Goal: Task Accomplishment & Management: Use online tool/utility

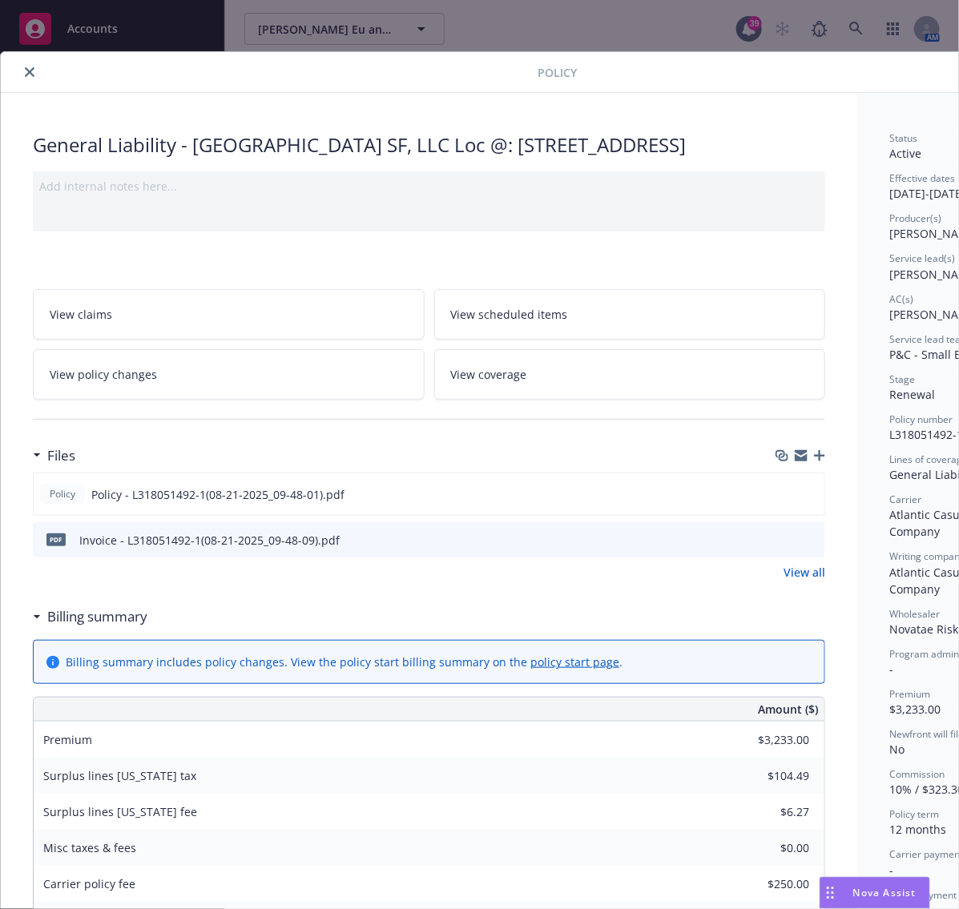
scroll to position [48, 0]
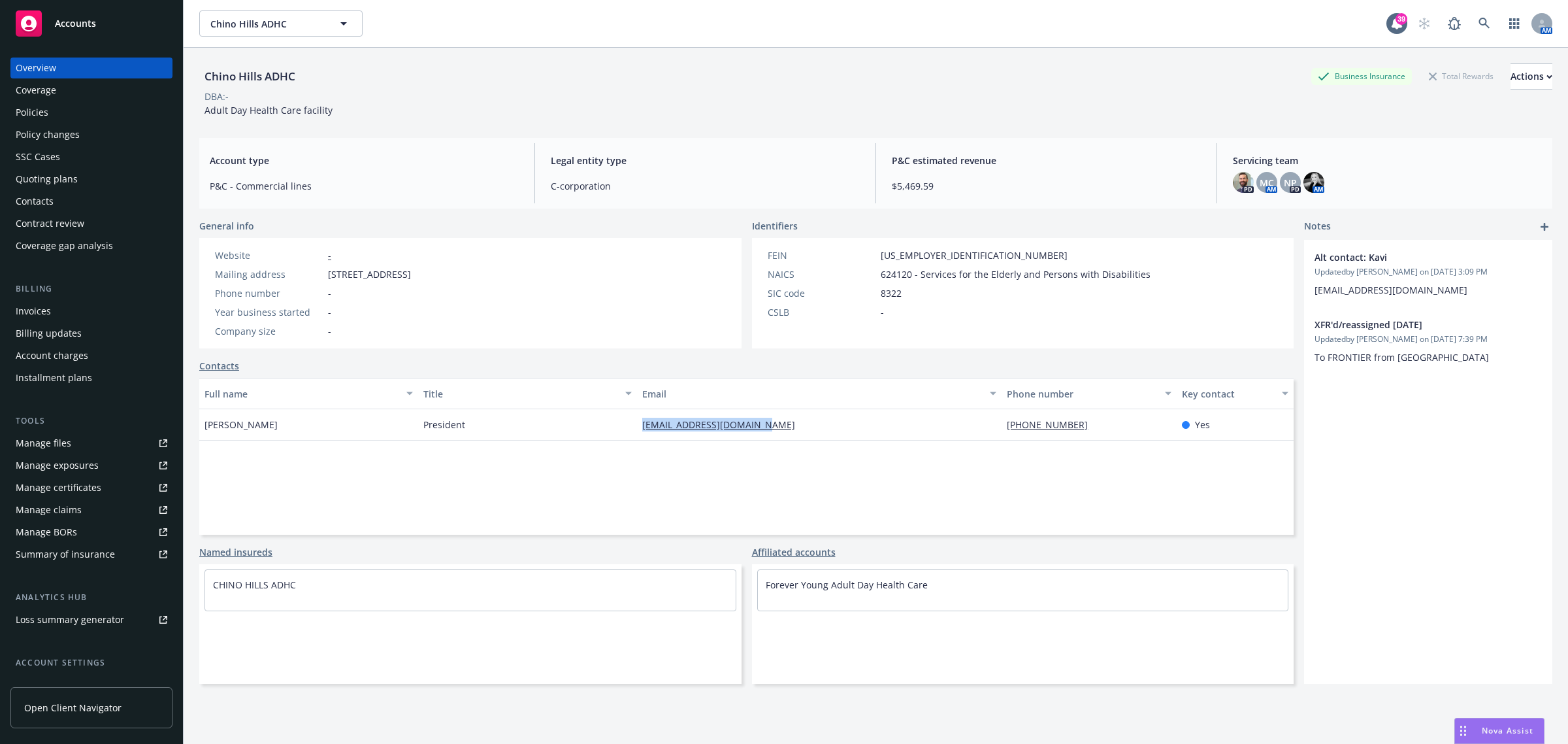
drag, startPoint x: 824, startPoint y: 445, endPoint x: 505, endPoint y: 439, distance: 319.1
click at [505, 439] on div "Full name Title Email Phone number Key contact [PERSON_NAME] President [PERSON_…" at bounding box center [746, 456] width 1094 height 157
copy div "[EMAIL_ADDRESS][DOMAIN_NAME]"
click at [1471, 31] on link at bounding box center [1484, 24] width 26 height 26
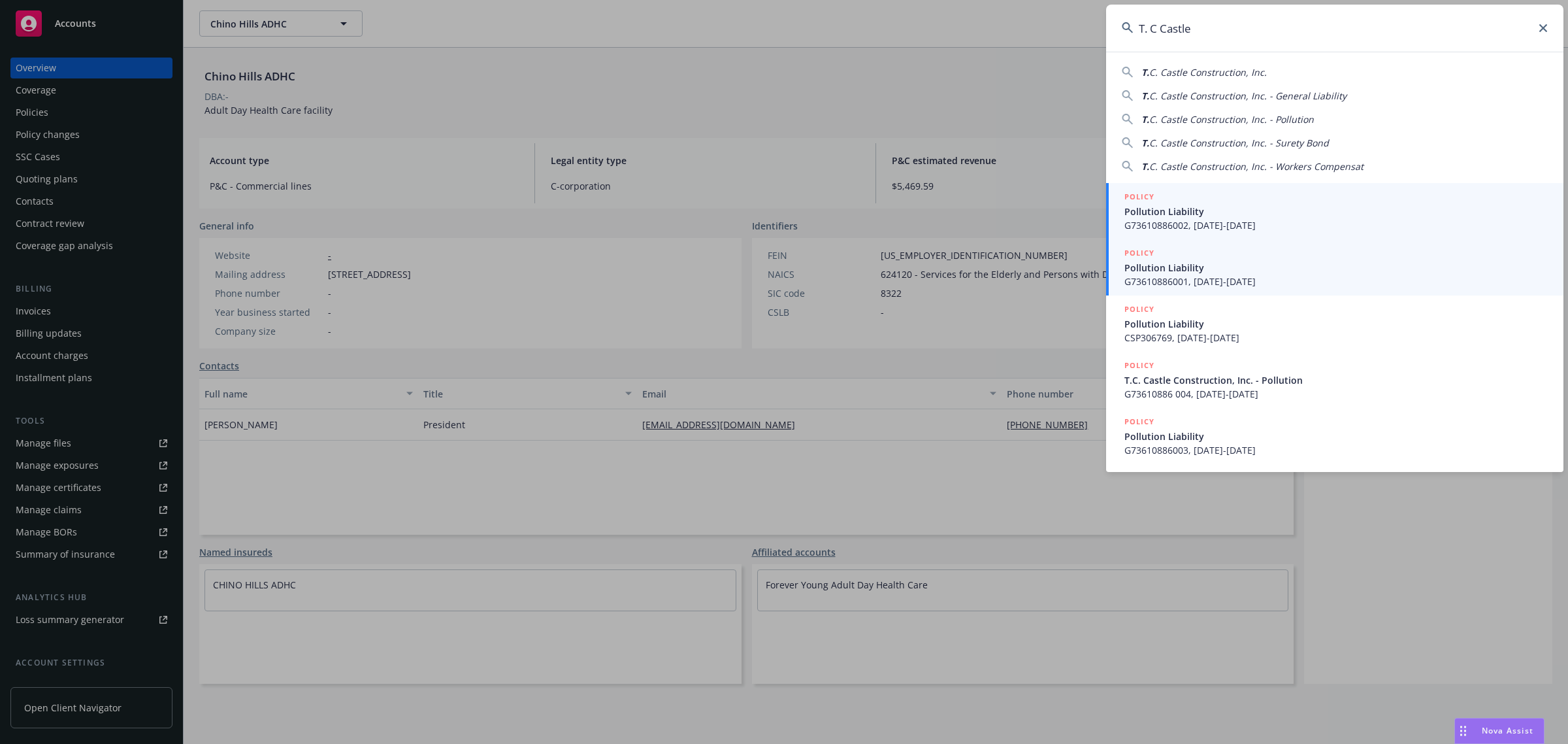
type input "T. C Castle"
click at [1230, 224] on span "G73610886002, [DATE]-[DATE]" at bounding box center [1336, 225] width 423 height 14
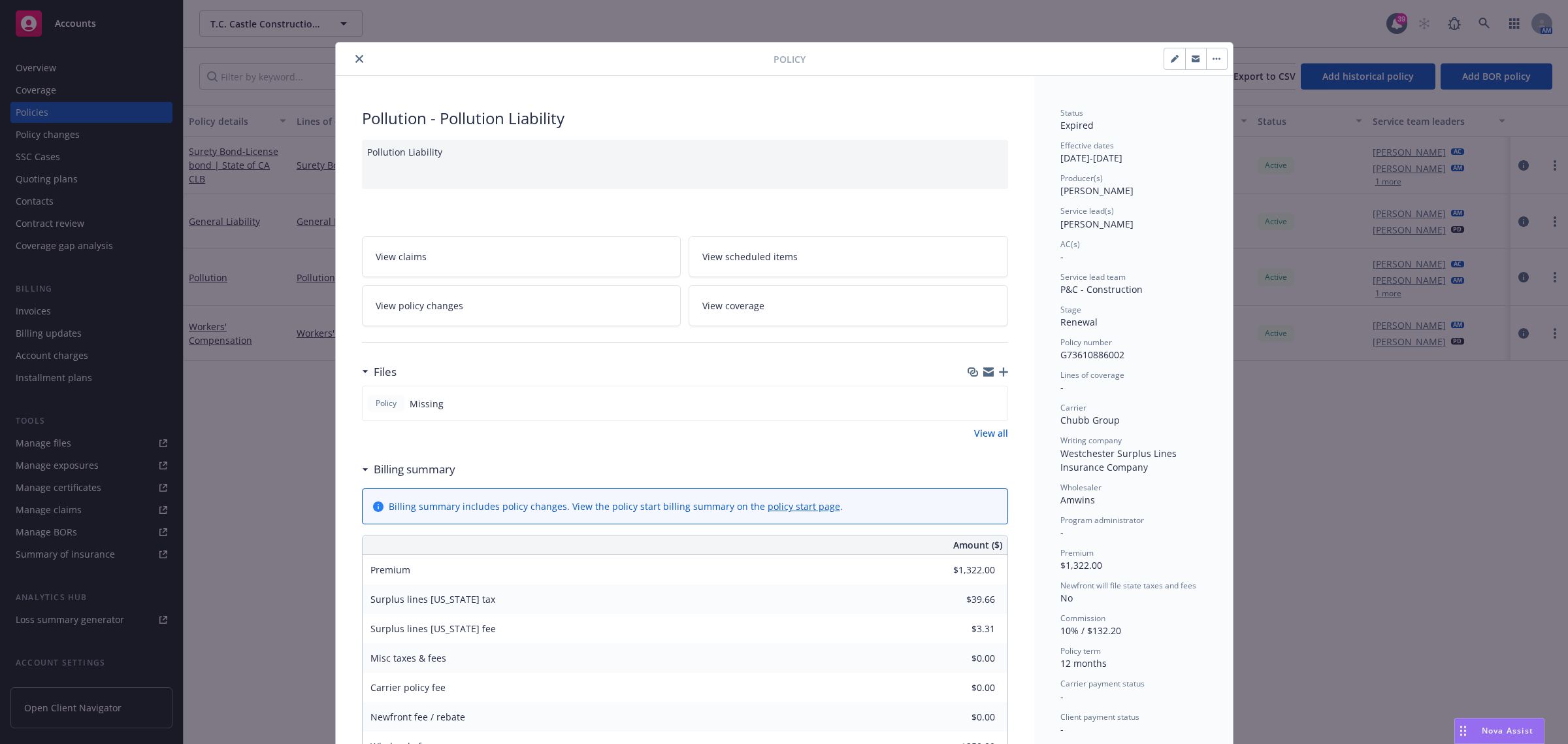
click at [356, 55] on icon "close" at bounding box center [360, 59] width 8 height 8
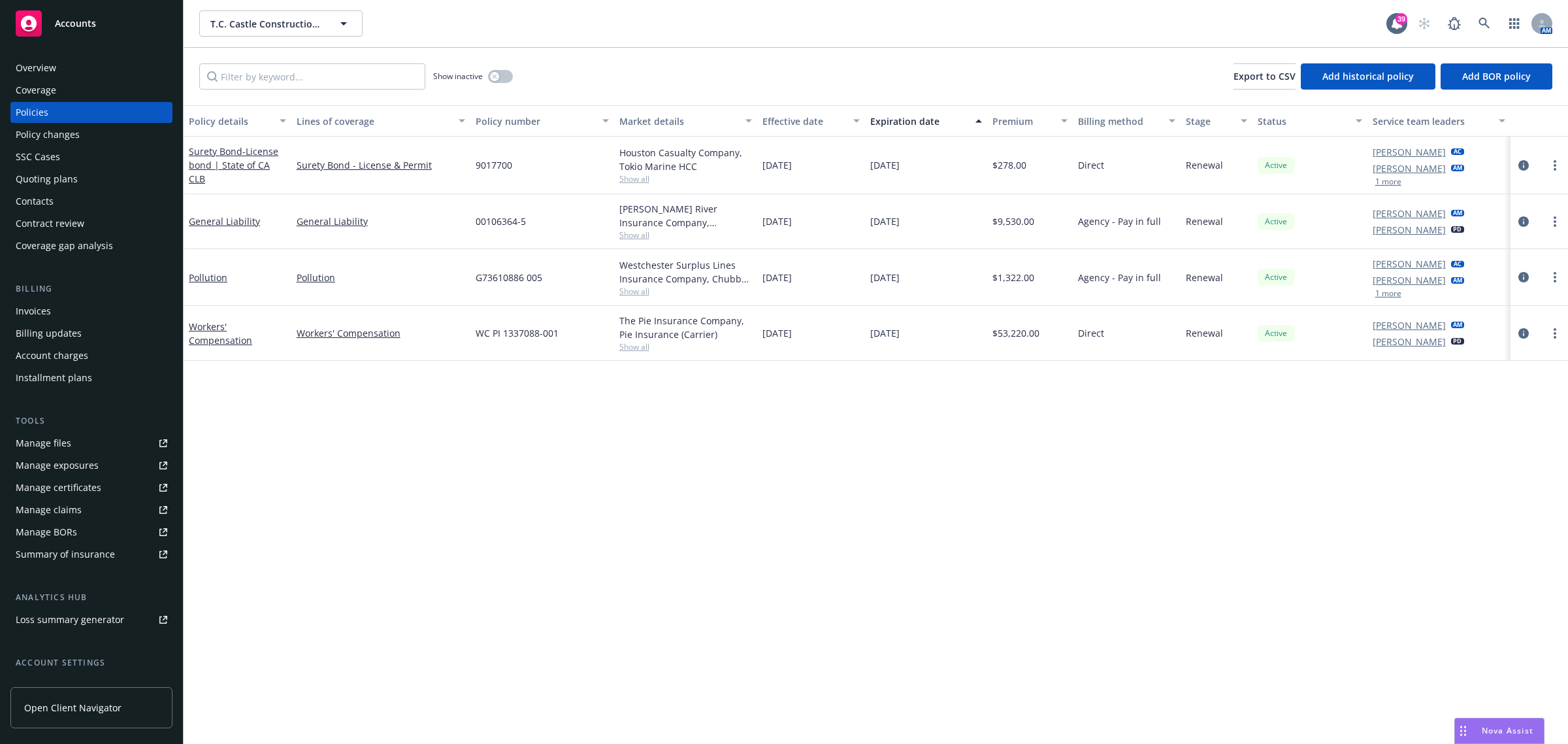
click at [68, 55] on div "Overview Coverage Policies Policy changes SSC Cases Quoting plans Contacts Cont…" at bounding box center [91, 392] width 183 height 702
click at [66, 69] on div "Overview" at bounding box center [91, 69] width 152 height 21
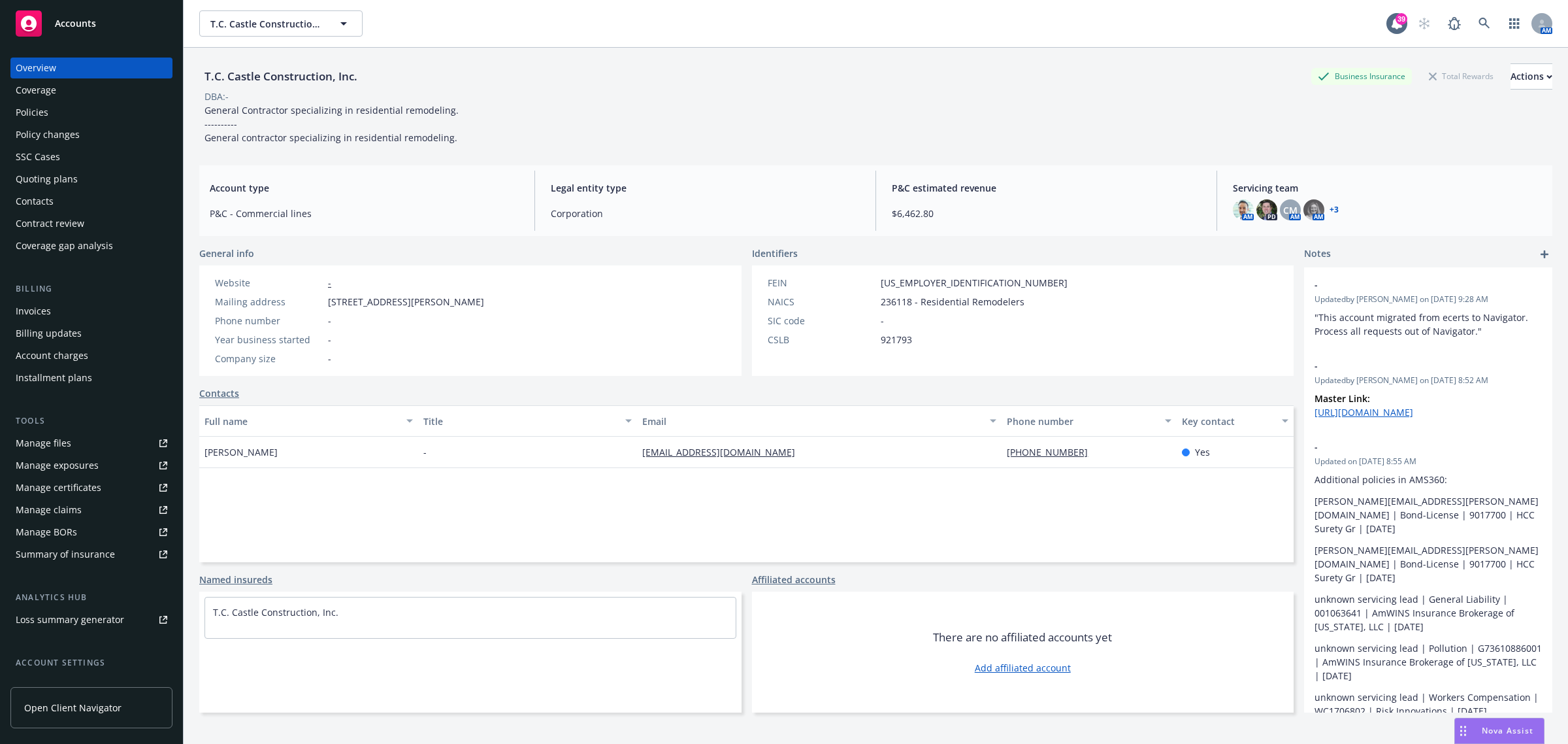
click at [59, 122] on div "Policies" at bounding box center [91, 113] width 152 height 21
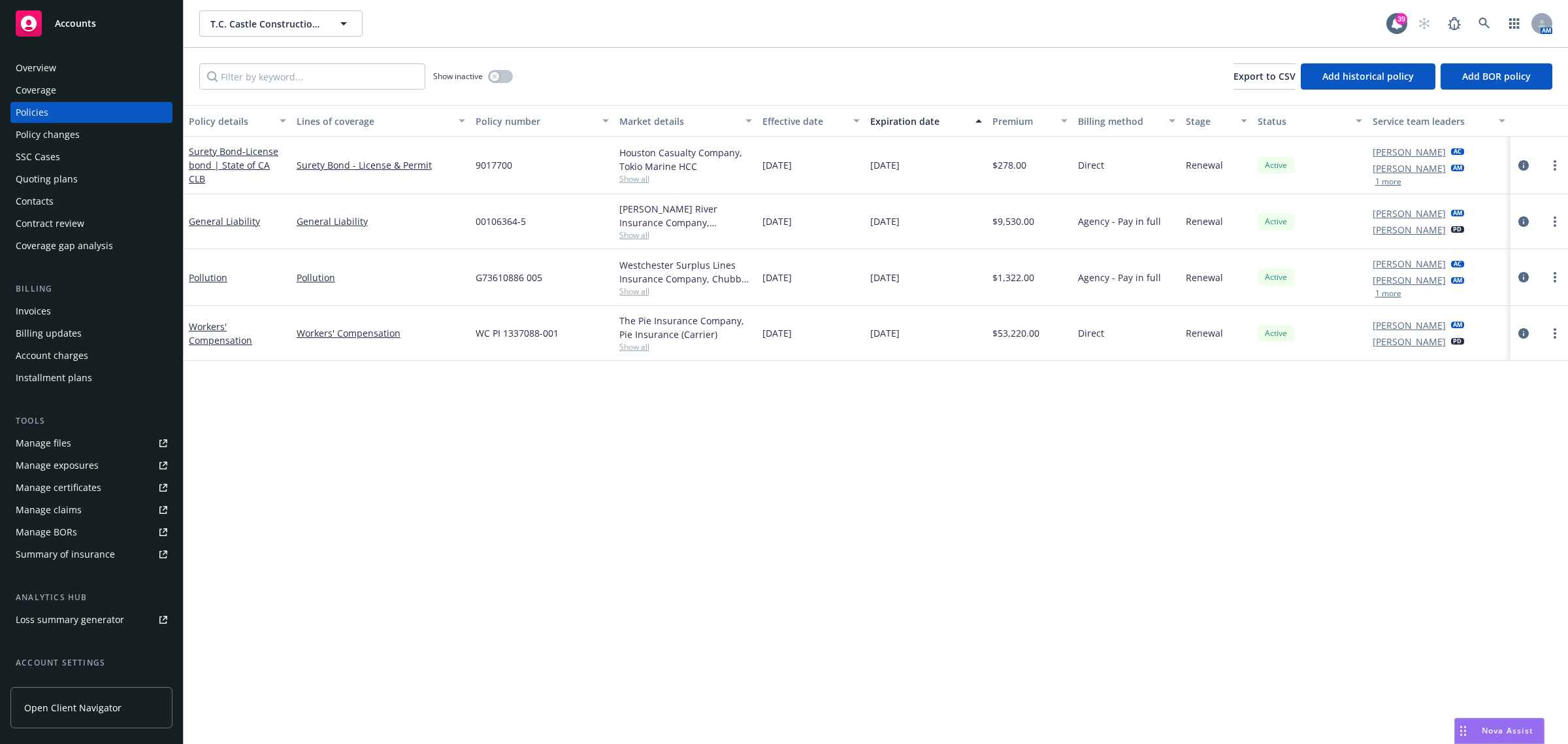
click at [39, 311] on div "Invoices" at bounding box center [33, 312] width 35 height 21
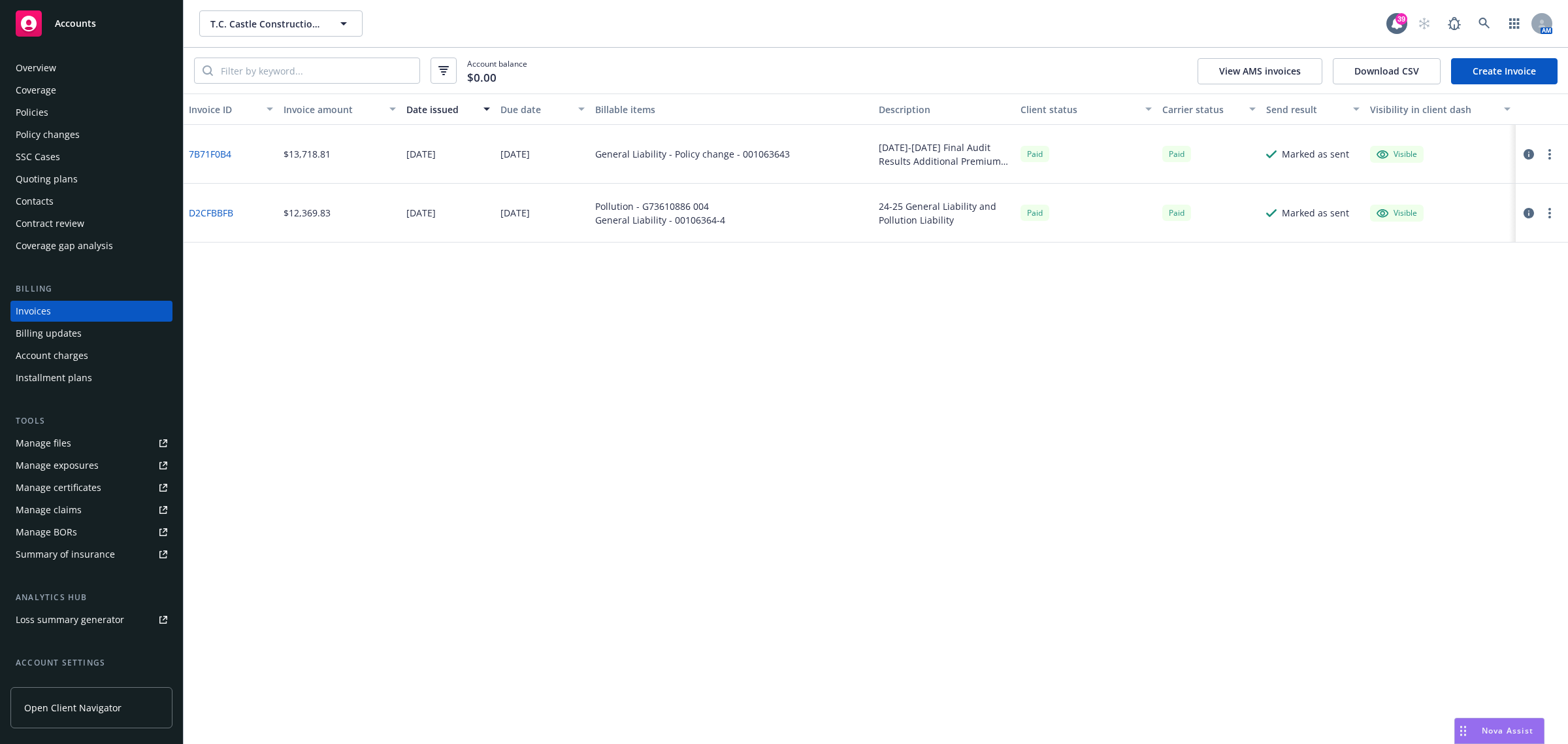
click at [29, 105] on div "Policies" at bounding box center [32, 113] width 33 height 21
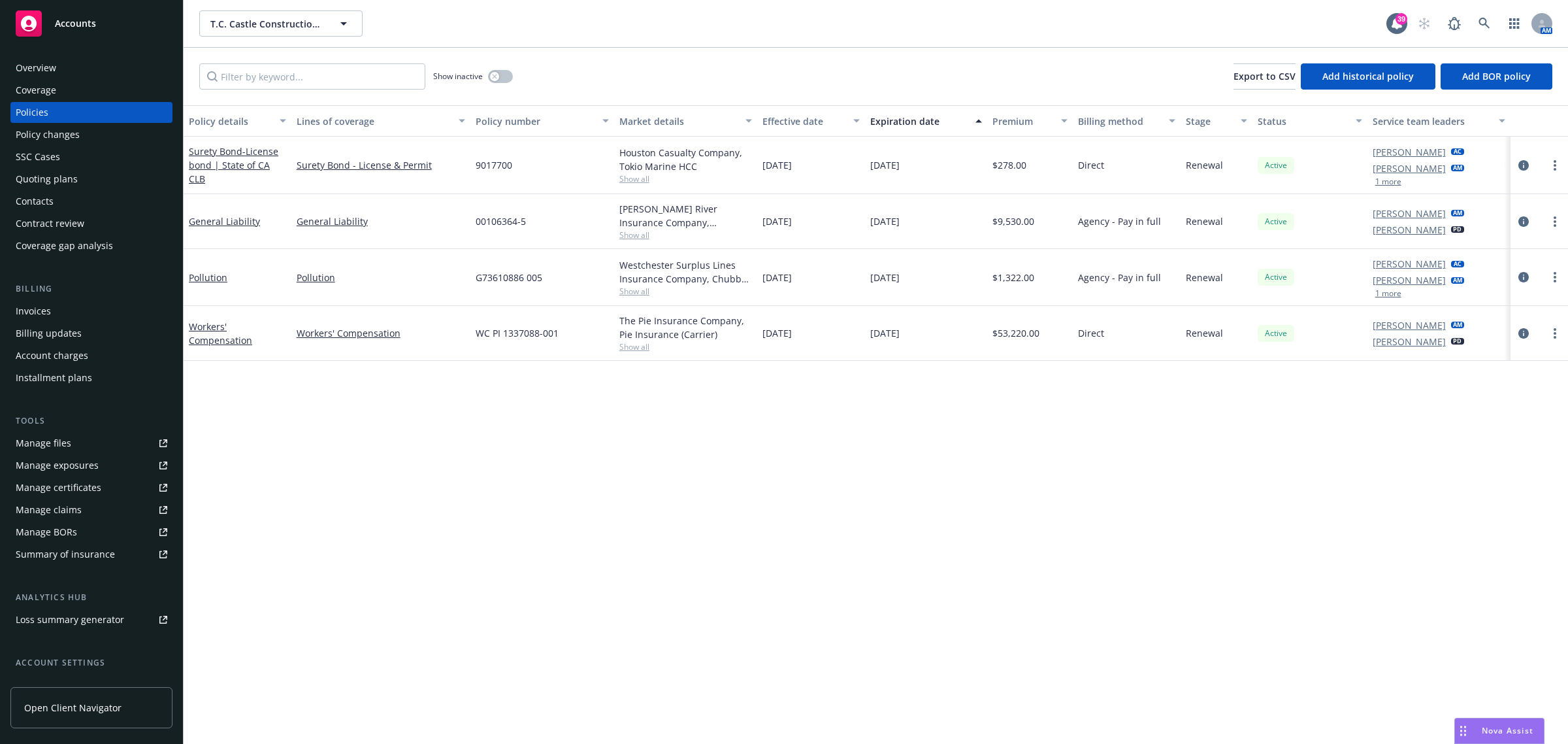
click at [52, 303] on div "Invoices" at bounding box center [91, 312] width 152 height 21
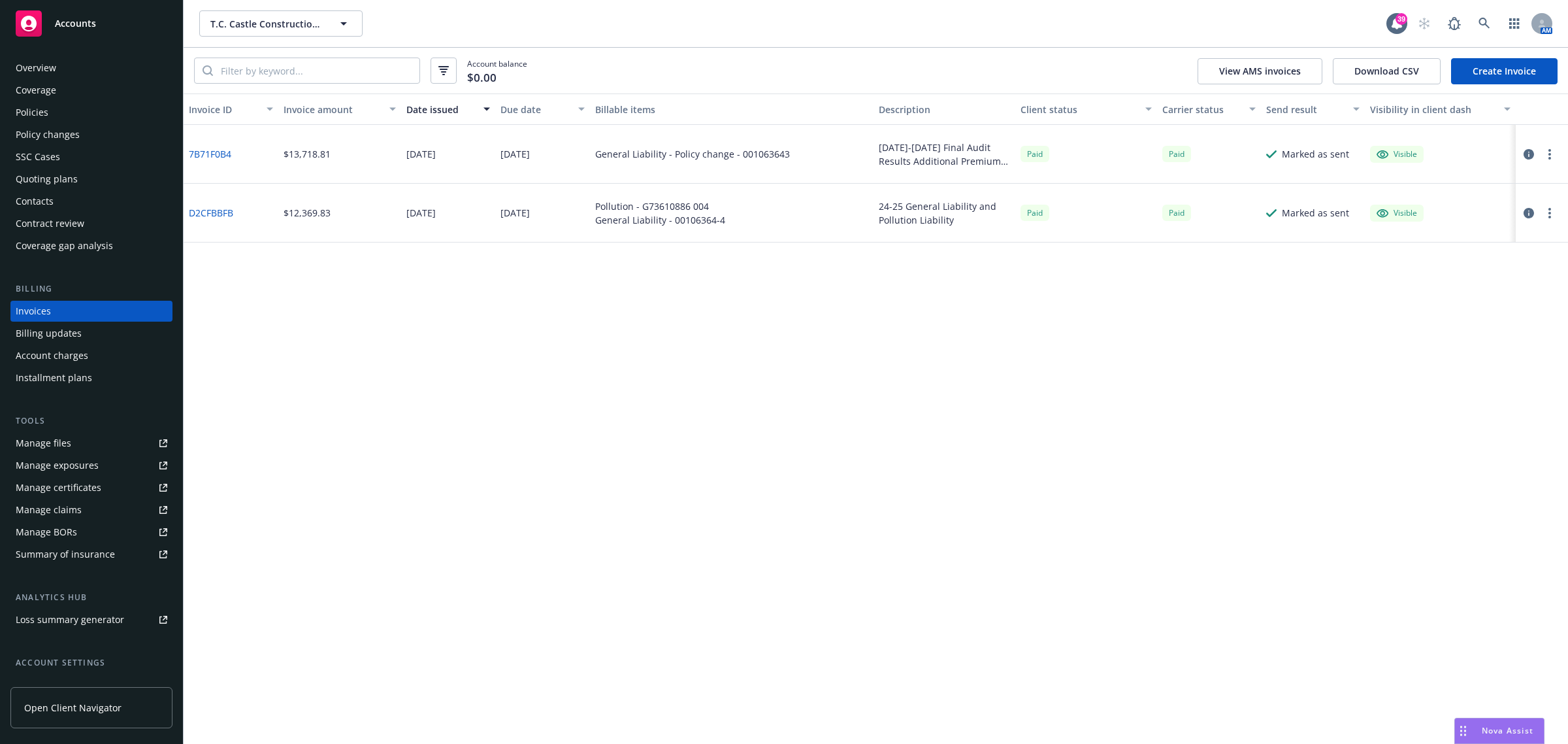
click at [1527, 209] on icon "button" at bounding box center [1529, 213] width 11 height 11
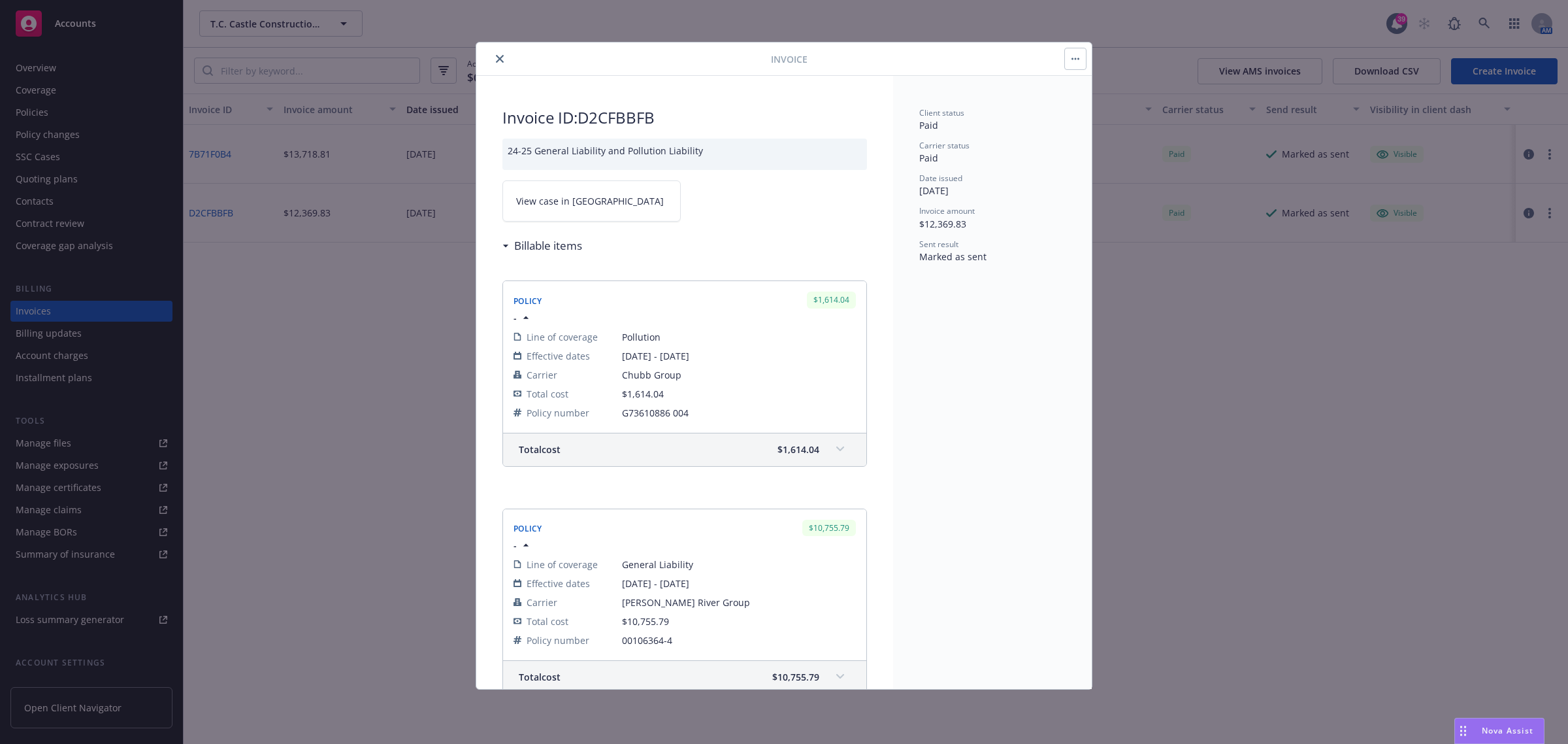
click at [497, 53] on button "close" at bounding box center [499, 58] width 15 height 16
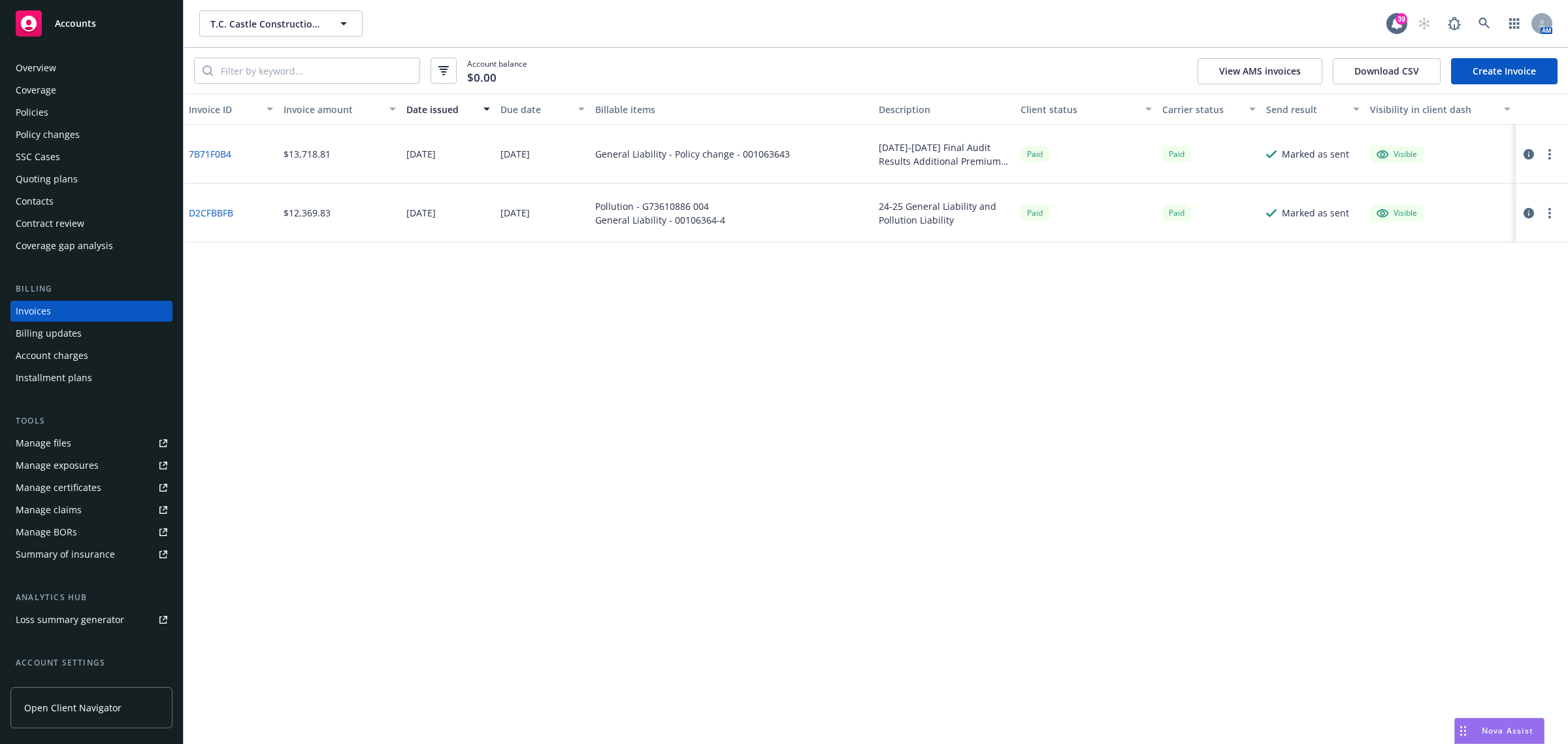
click at [57, 114] on div "Policies" at bounding box center [91, 113] width 152 height 21
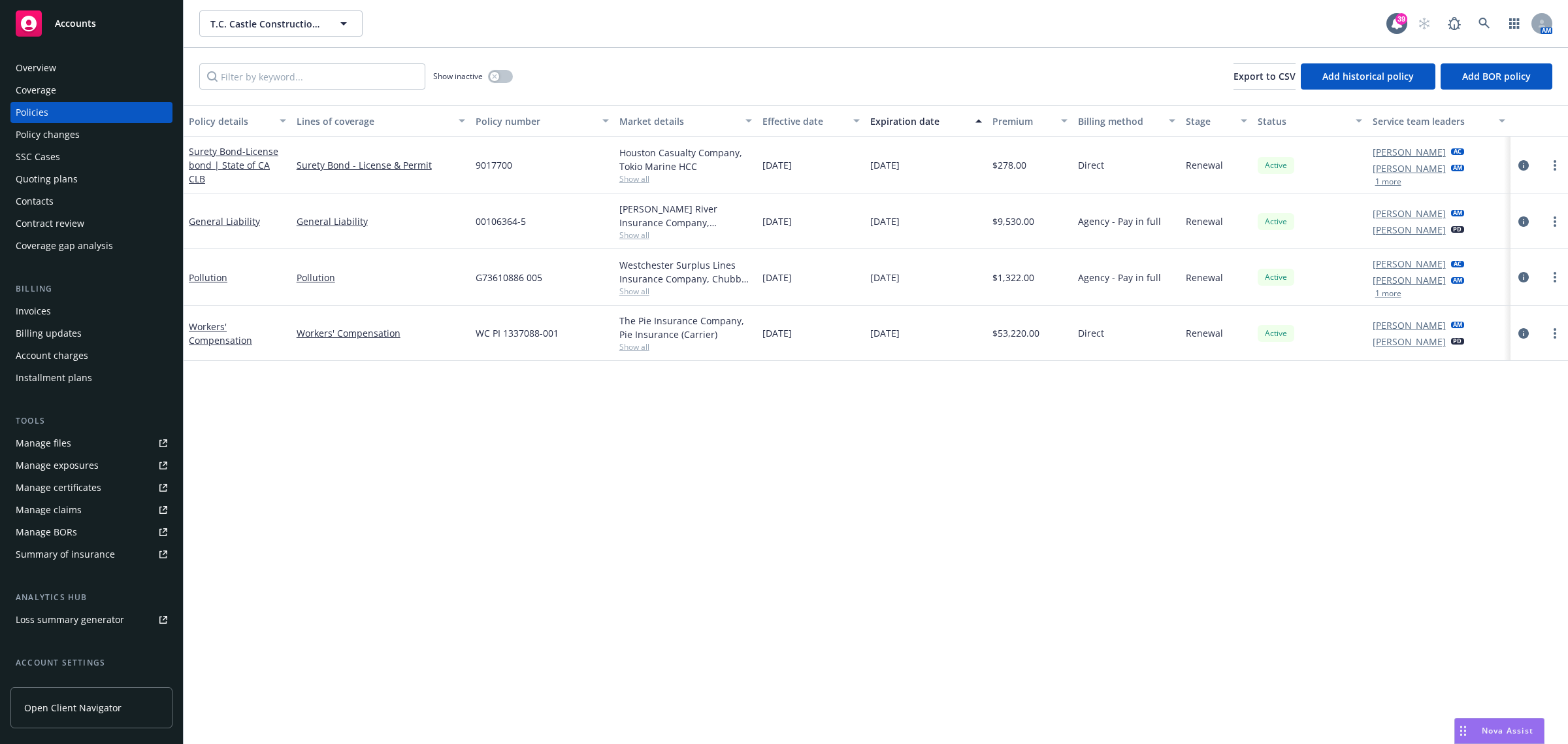
click at [73, 316] on div "Invoices" at bounding box center [91, 312] width 152 height 21
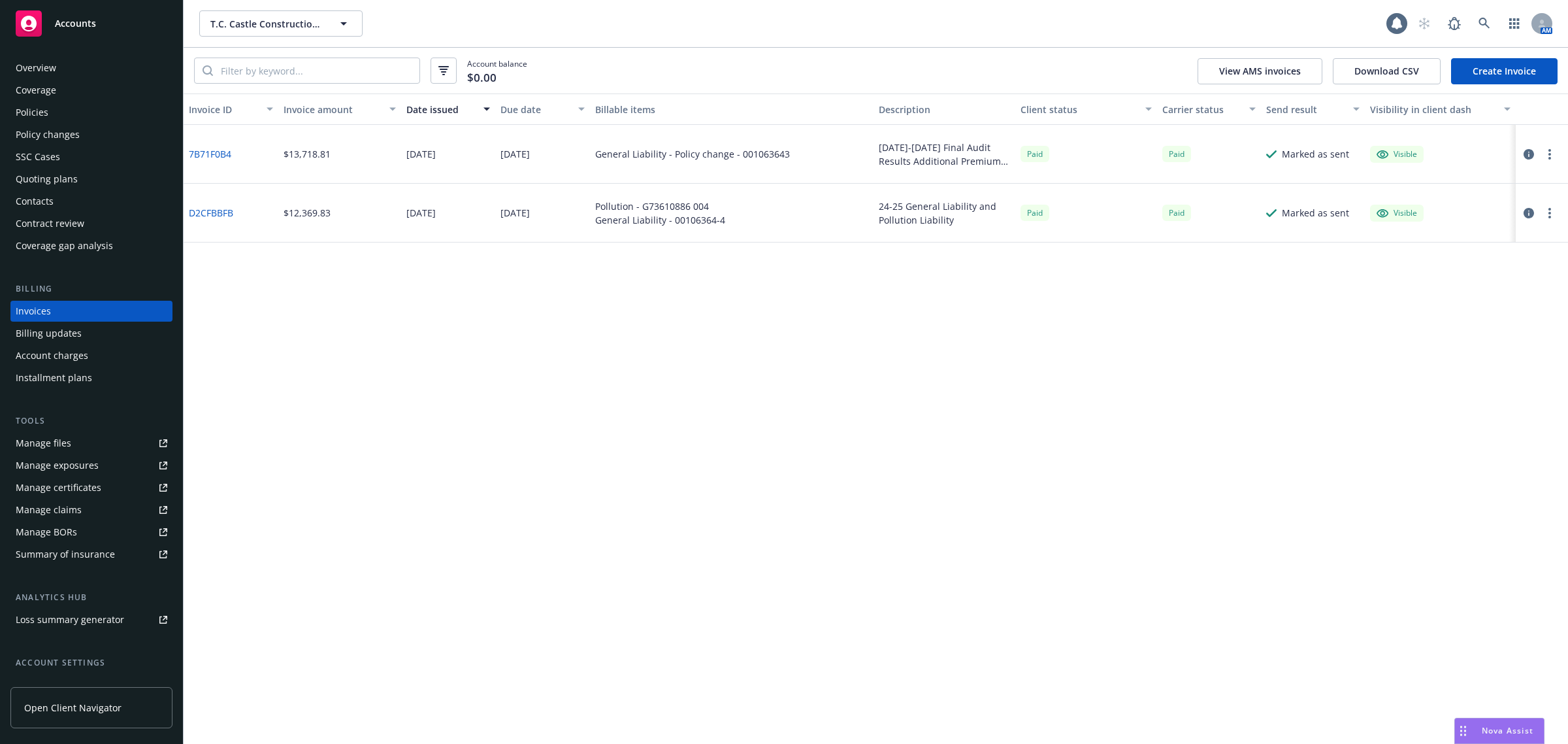
click at [1537, 68] on link "Create Invoice" at bounding box center [1504, 71] width 107 height 26
